Goal: Task Accomplishment & Management: Use online tool/utility

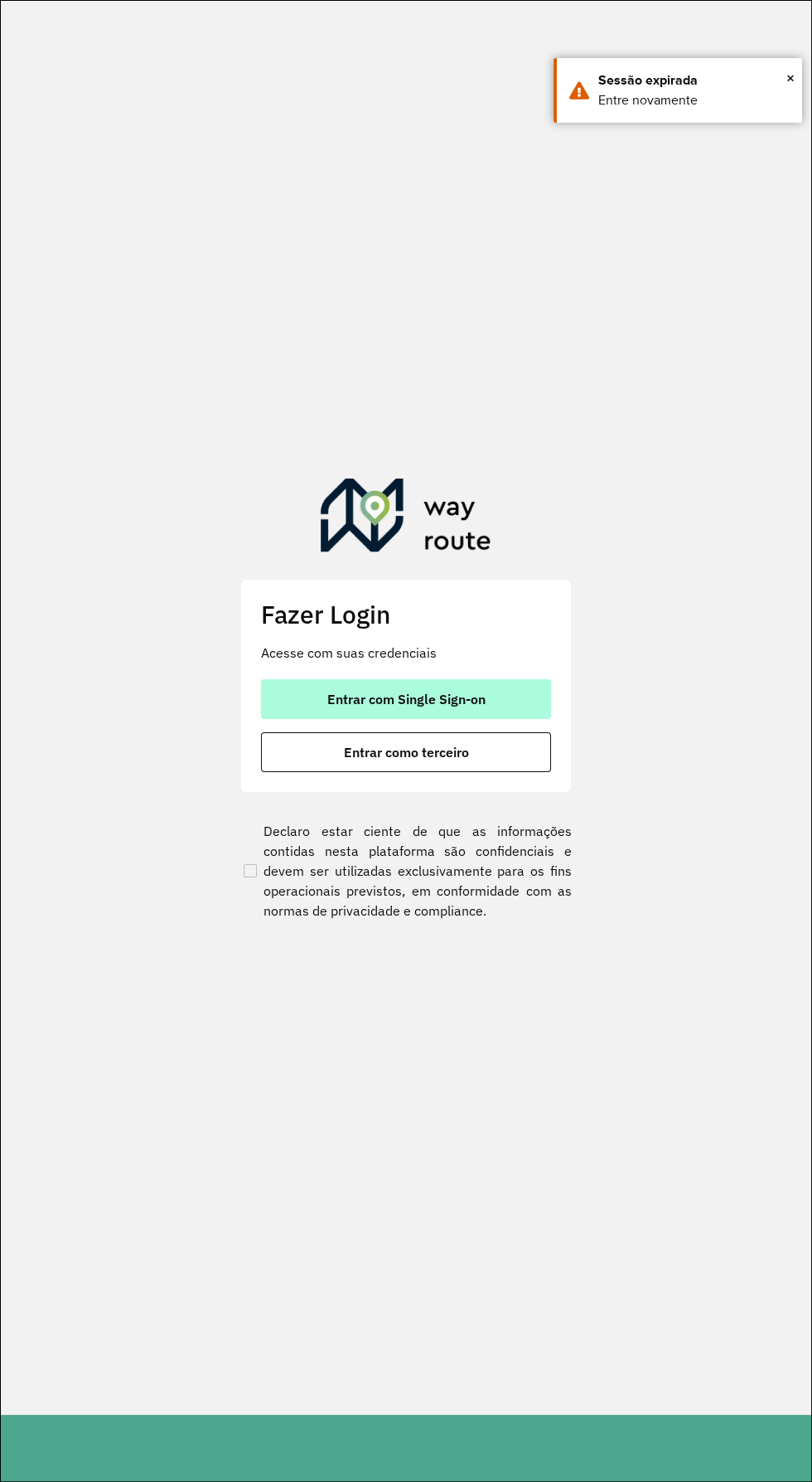
click at [470, 682] on button "Entrar com Single Sign-on" at bounding box center [406, 699] width 290 height 40
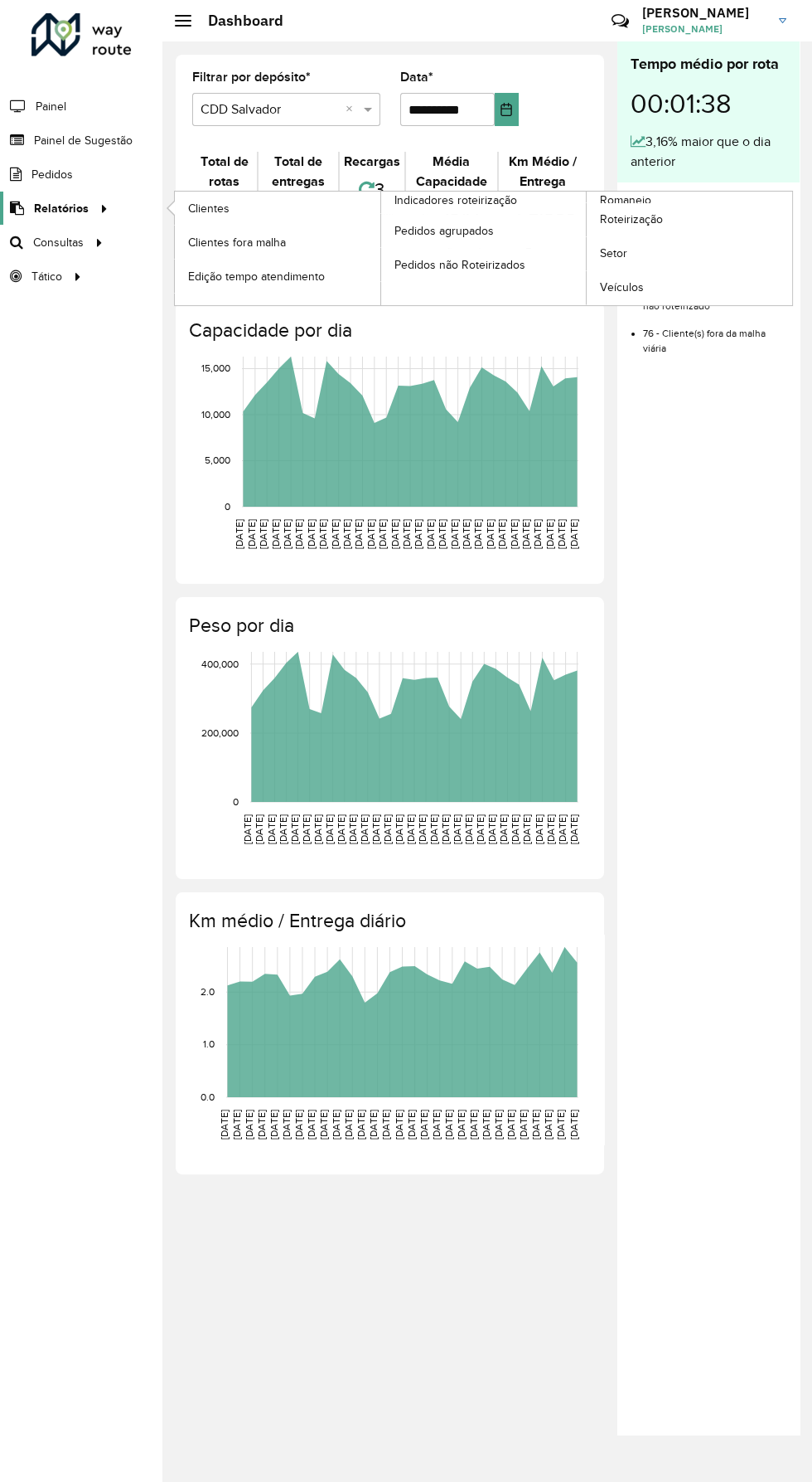
click at [82, 204] on span "Relatórios" at bounding box center [61, 209] width 54 height 18
click at [635, 263] on link "Setor" at bounding box center [690, 254] width 205 height 33
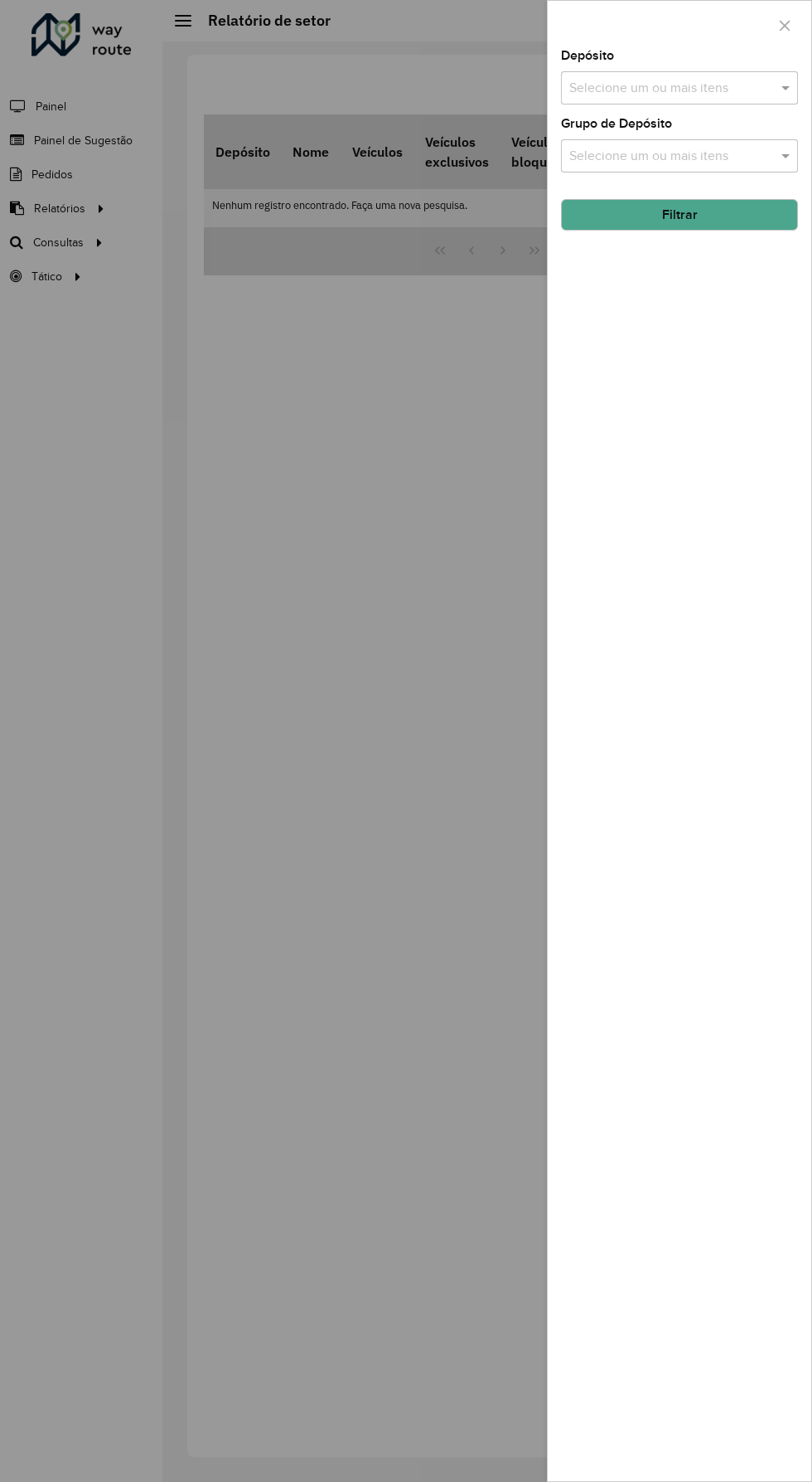
click at [705, 84] on input "text" at bounding box center [671, 88] width 212 height 20
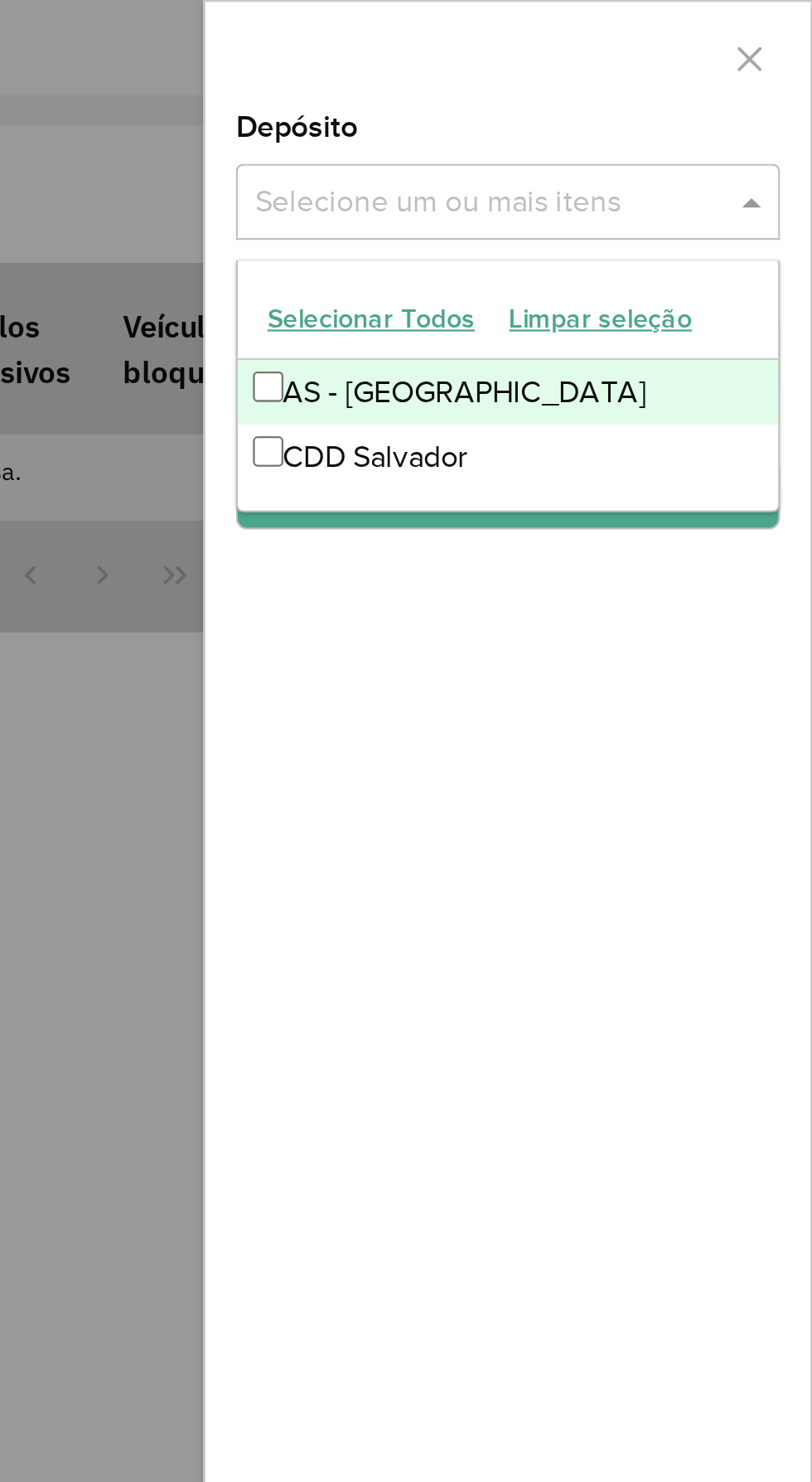
click at [688, 200] on div "CDD Salvador" at bounding box center [680, 199] width 236 height 29
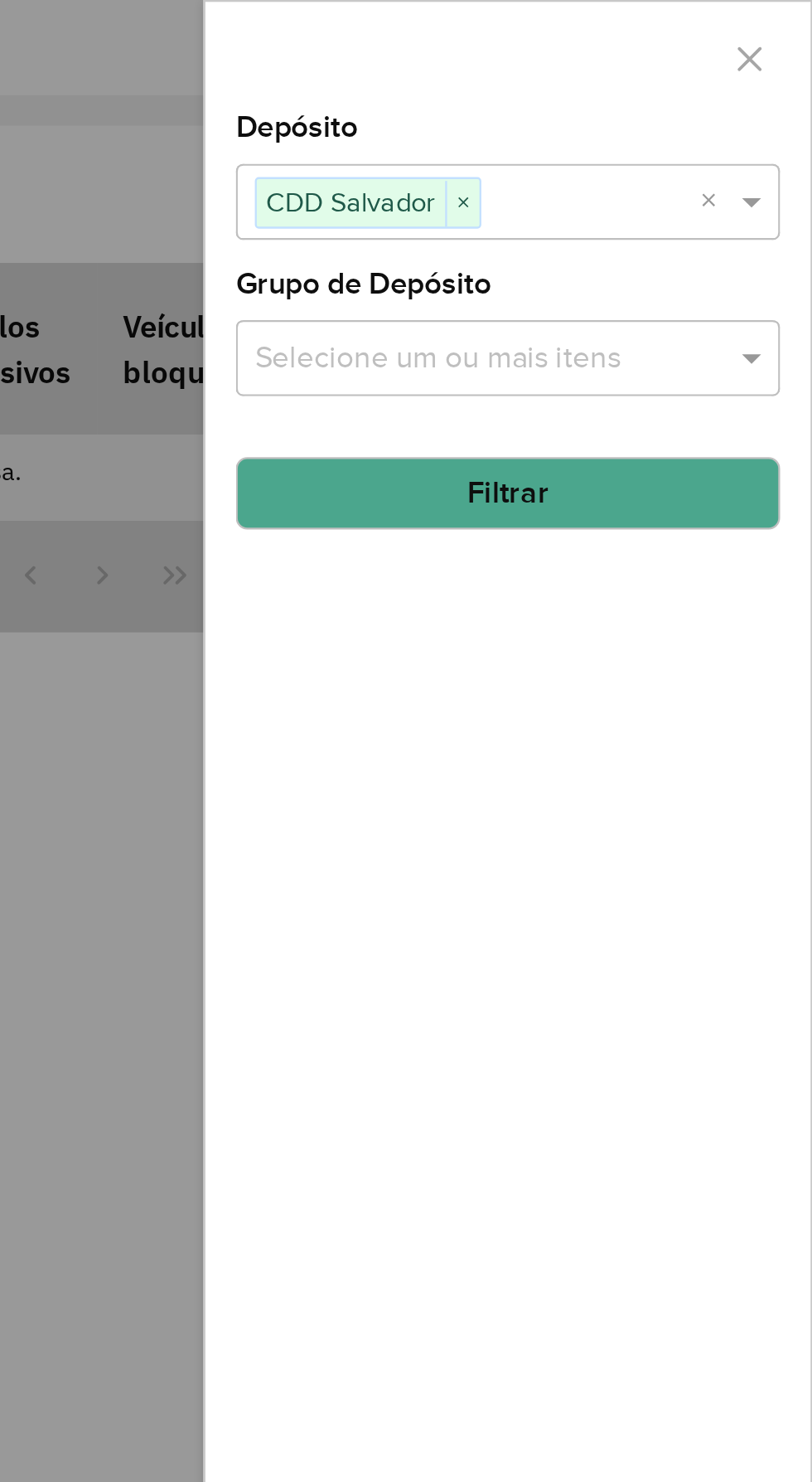
click at [695, 257] on div "Depósito Selecione um ou mais itens CDD Salvador × × Grupo de Depósito Selecion…" at bounding box center [679, 765] width 263 height 1431
click at [705, 215] on button "Filtrar" at bounding box center [680, 214] width 237 height 31
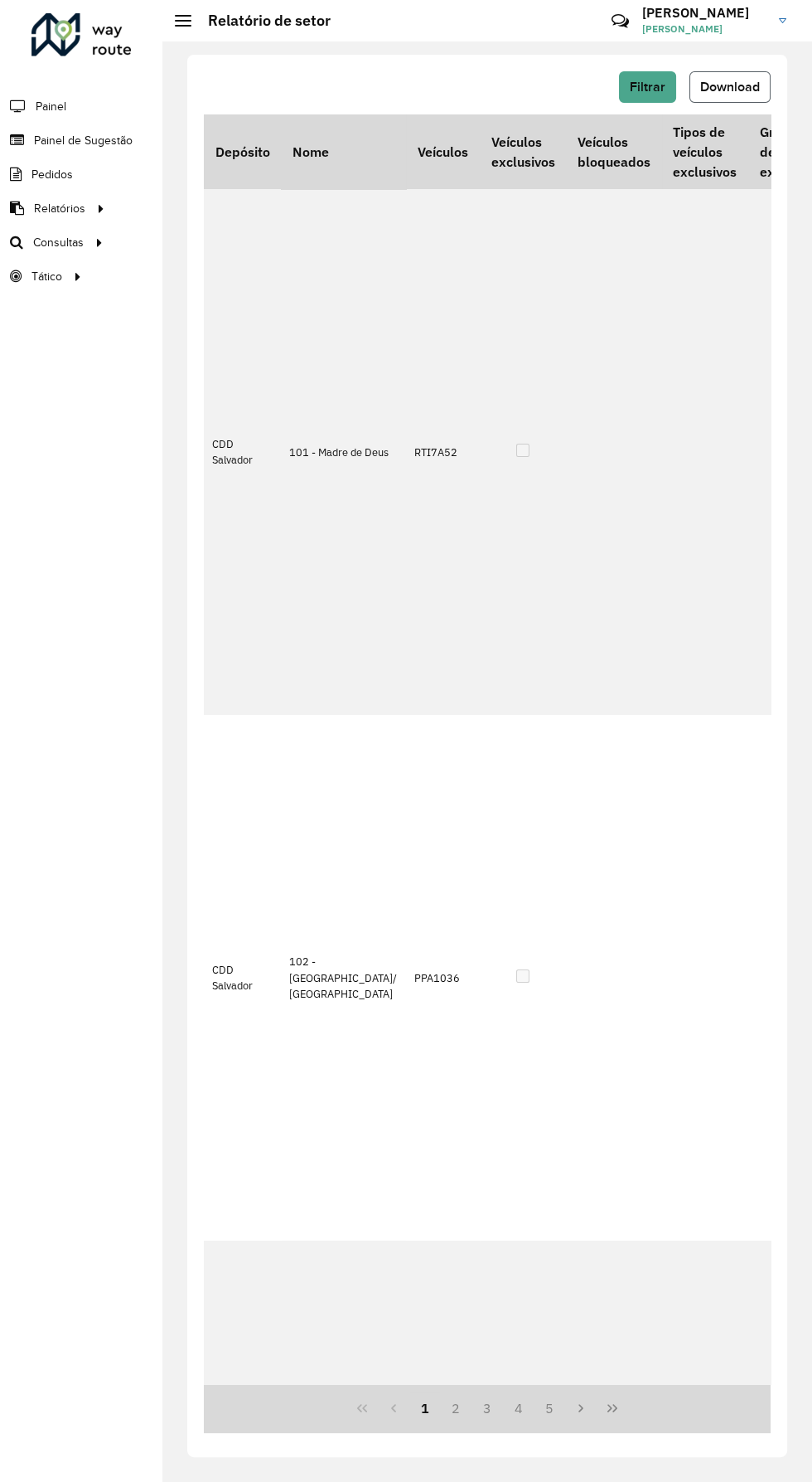
click at [735, 85] on span "Download" at bounding box center [730, 87] width 60 height 14
